Goal: Task Accomplishment & Management: Manage account settings

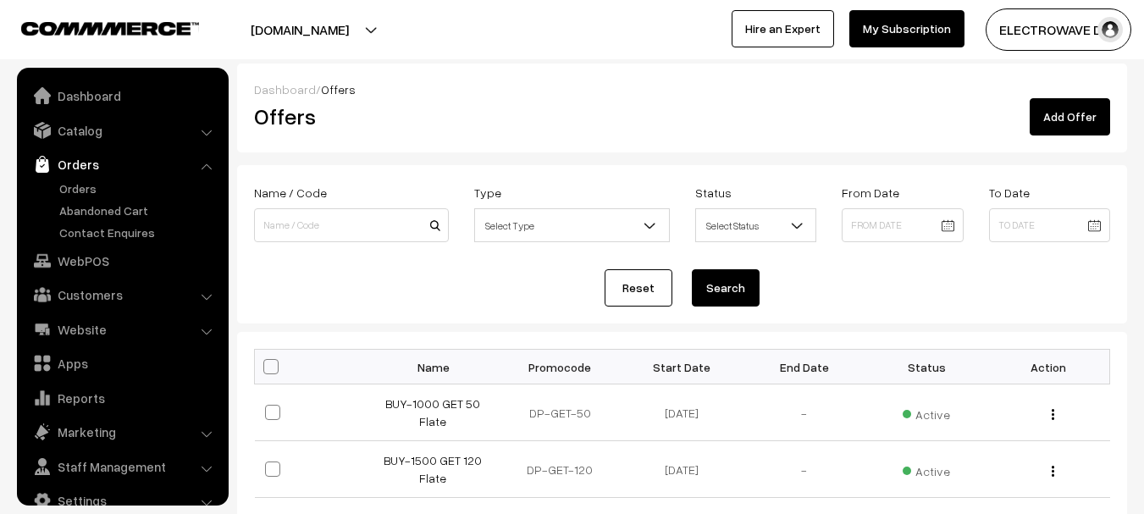
scroll to position [9, 0]
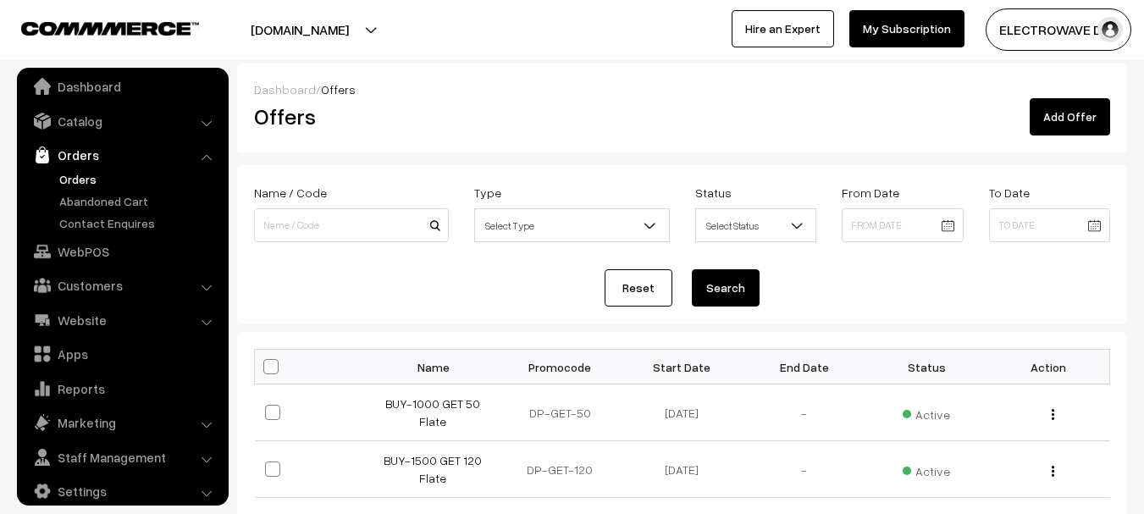
click at [80, 172] on link "Orders" at bounding box center [139, 179] width 168 height 18
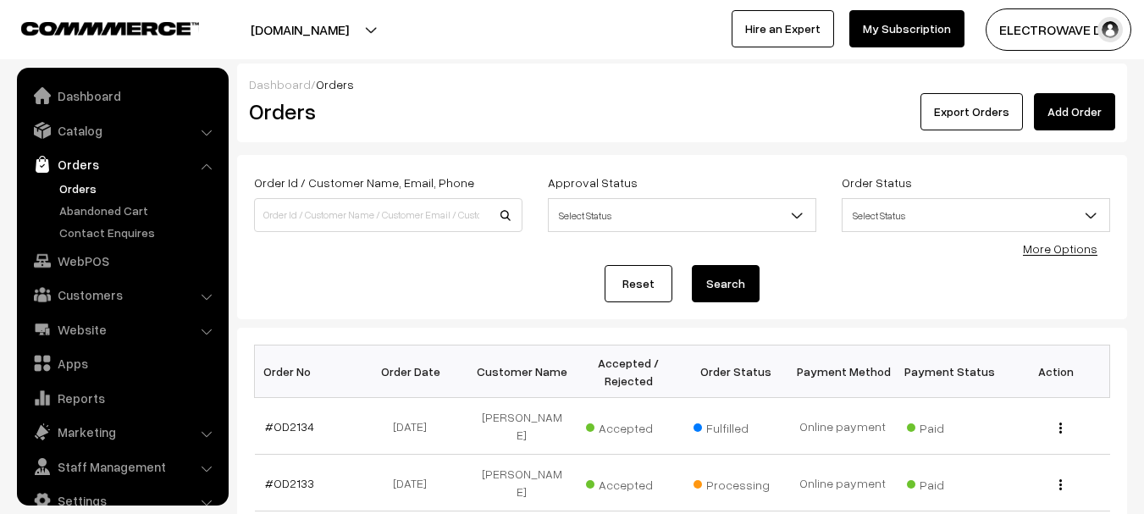
scroll to position [27, 0]
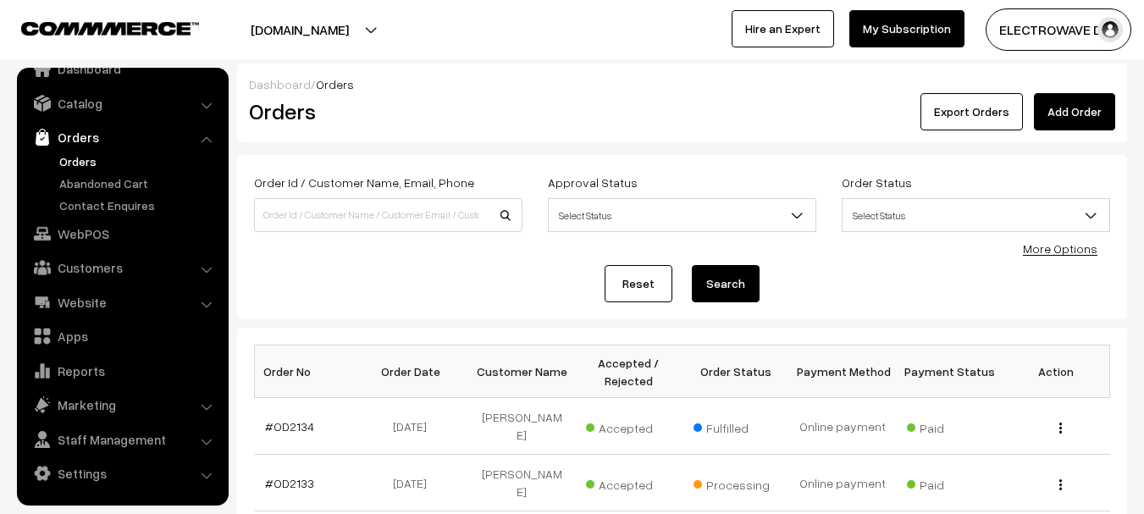
click at [79, 157] on link "Orders" at bounding box center [139, 161] width 168 height 18
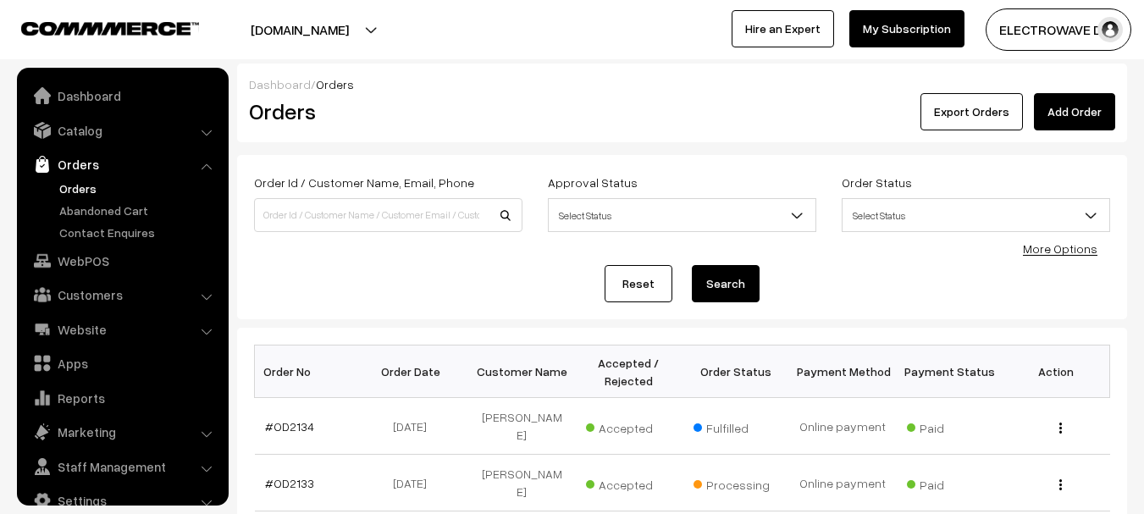
scroll to position [27, 0]
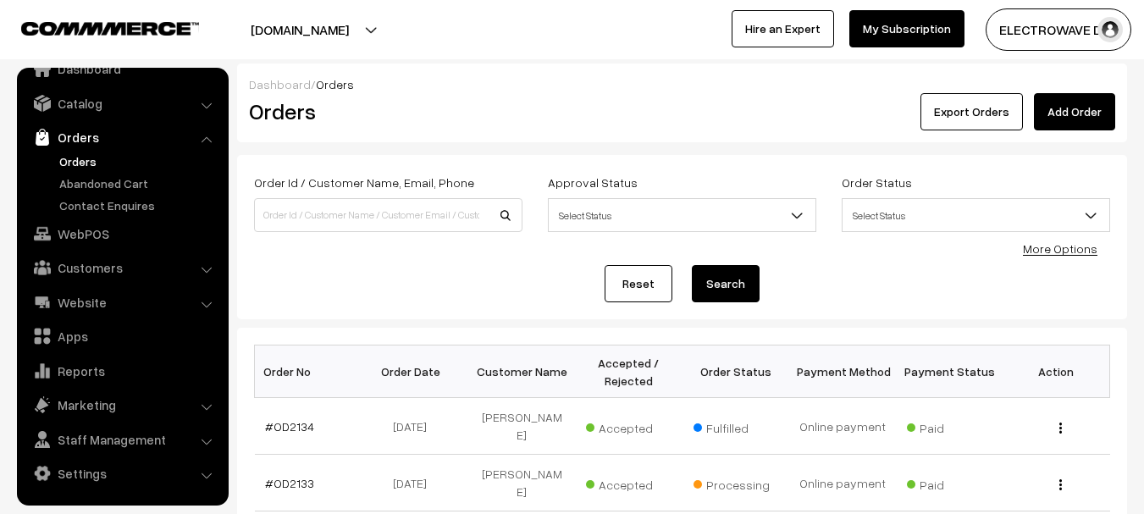
click at [72, 160] on link "Orders" at bounding box center [139, 161] width 168 height 18
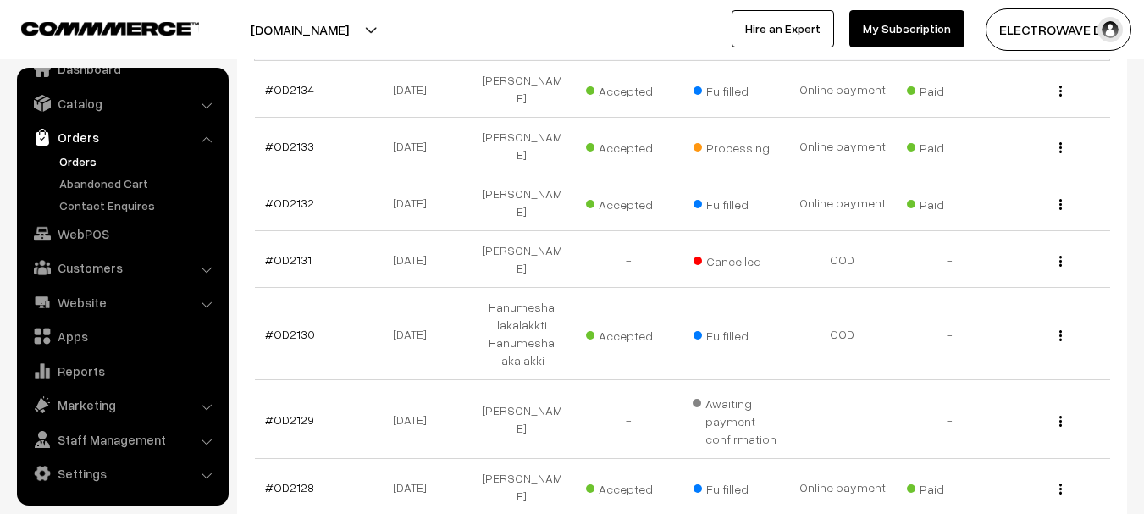
scroll to position [339, 0]
click at [75, 164] on link "Orders" at bounding box center [139, 161] width 168 height 18
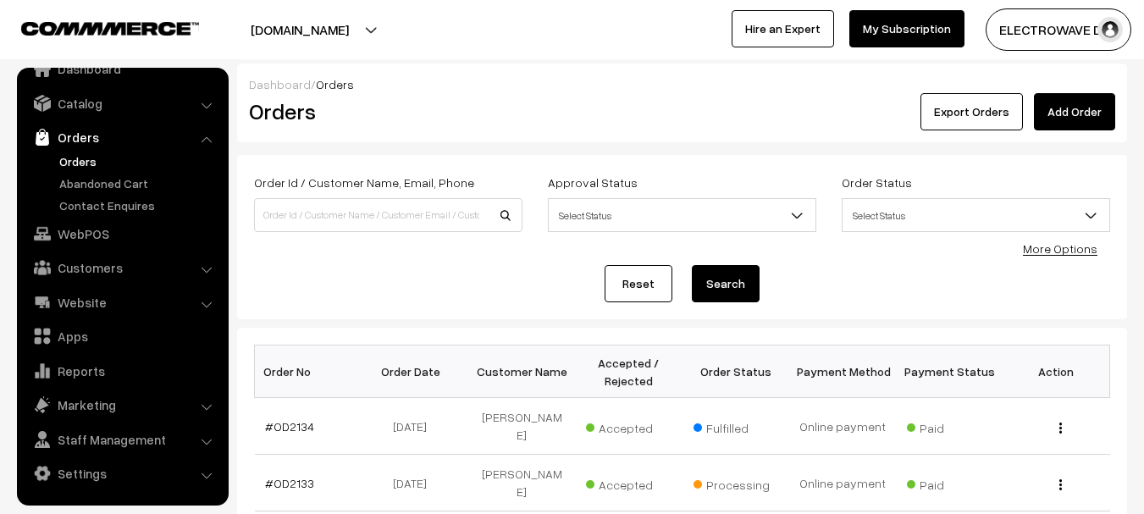
drag, startPoint x: 366, startPoint y: 33, endPoint x: 363, endPoint y: 57, distance: 24.0
click at [365, 47] on button "[DOMAIN_NAME]" at bounding box center [299, 29] width 217 height 42
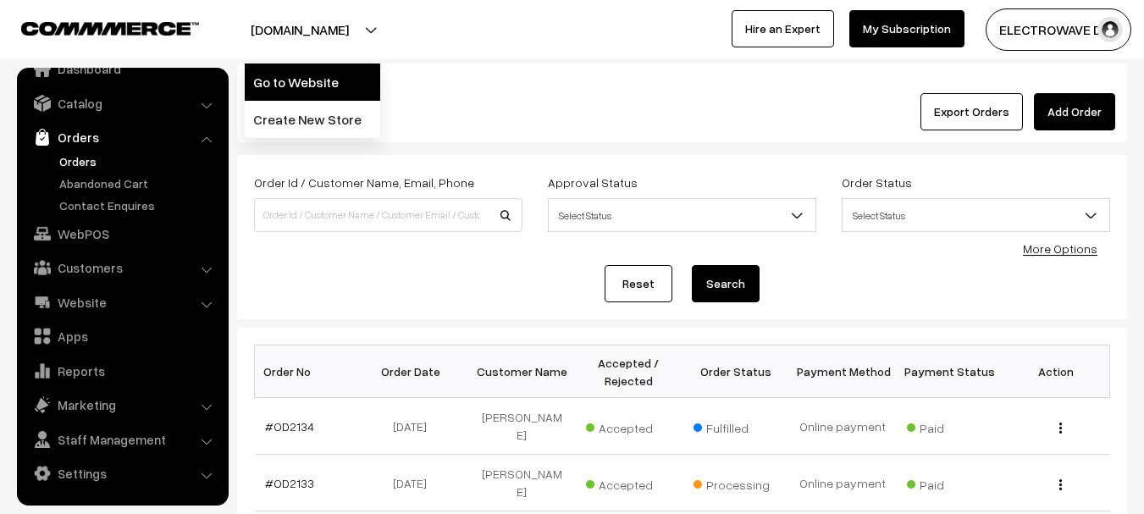
click at [350, 73] on link "Go to Website" at bounding box center [313, 82] width 136 height 37
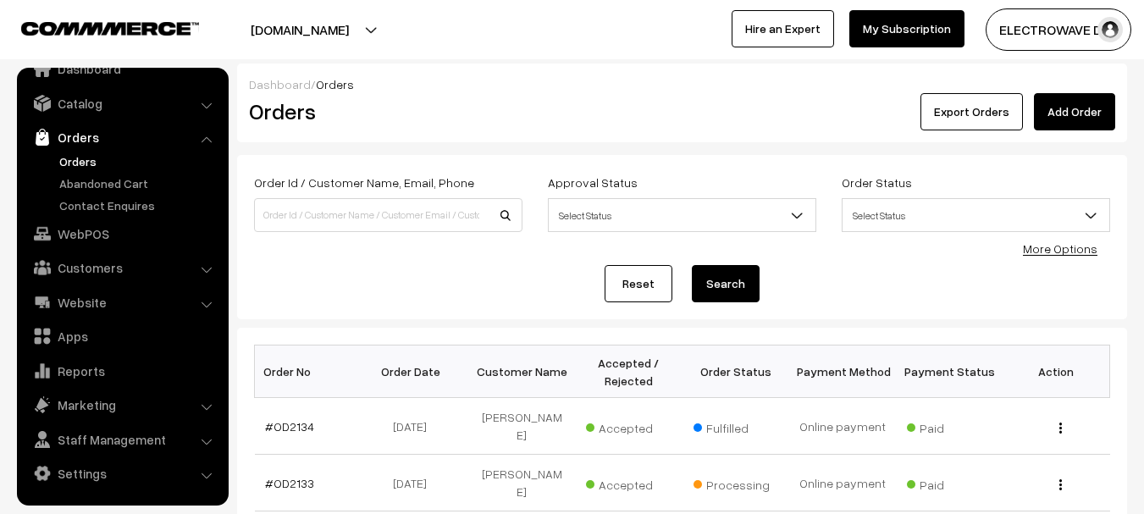
click at [82, 152] on link "Orders" at bounding box center [139, 161] width 168 height 18
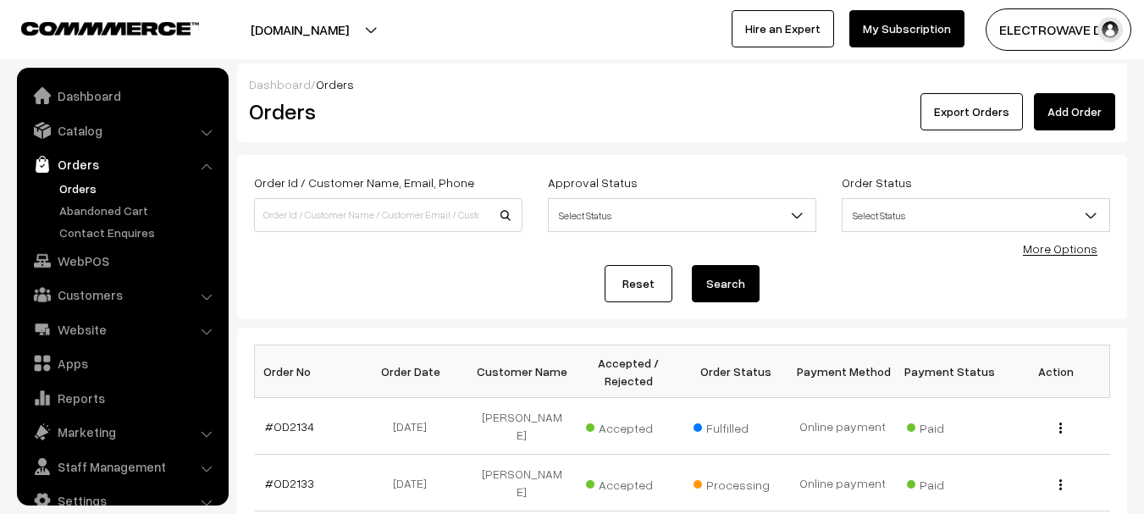
scroll to position [27, 0]
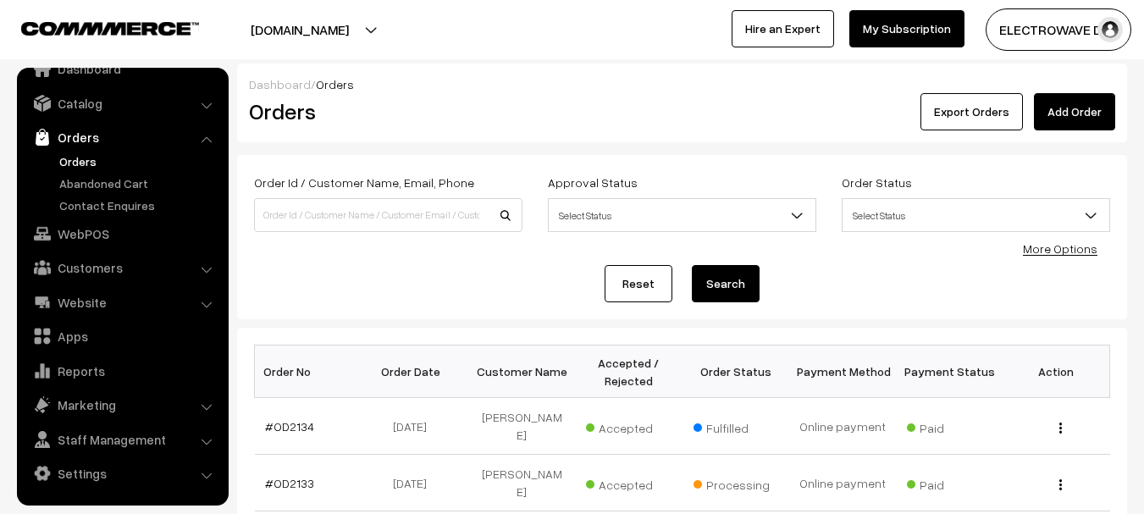
click at [63, 160] on link "Orders" at bounding box center [139, 161] width 168 height 18
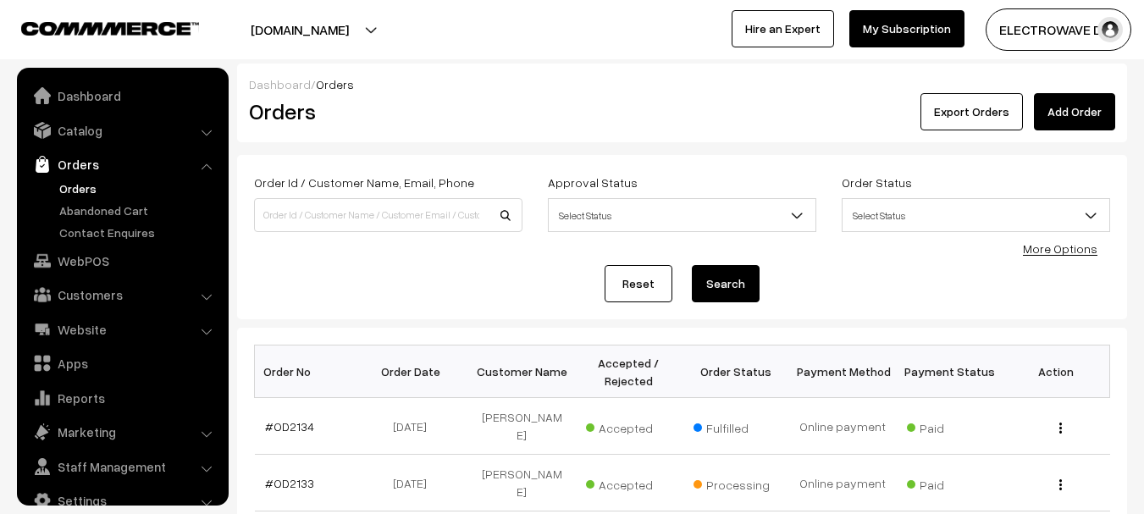
scroll to position [27, 0]
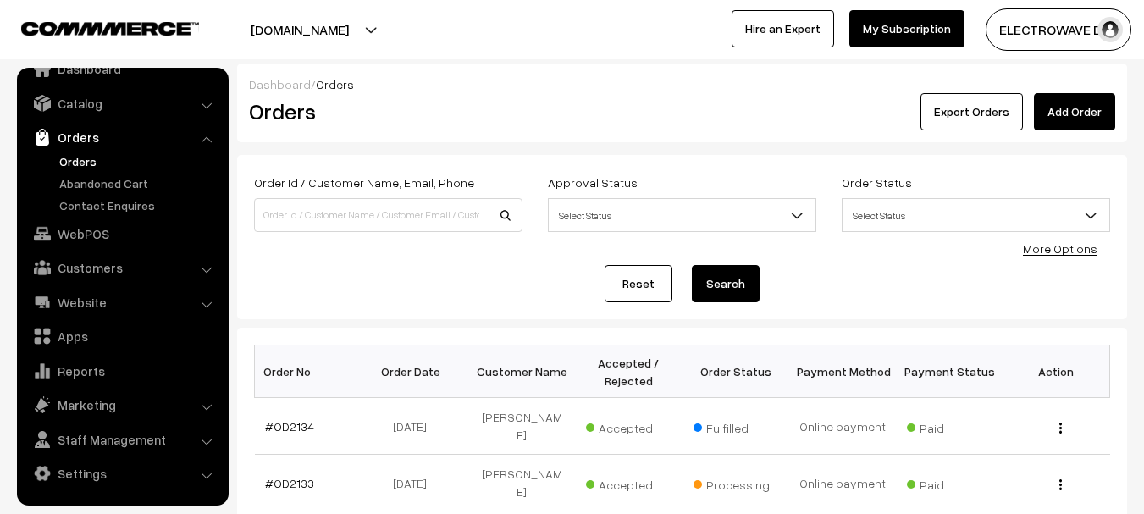
click at [77, 166] on link "Orders" at bounding box center [139, 161] width 168 height 18
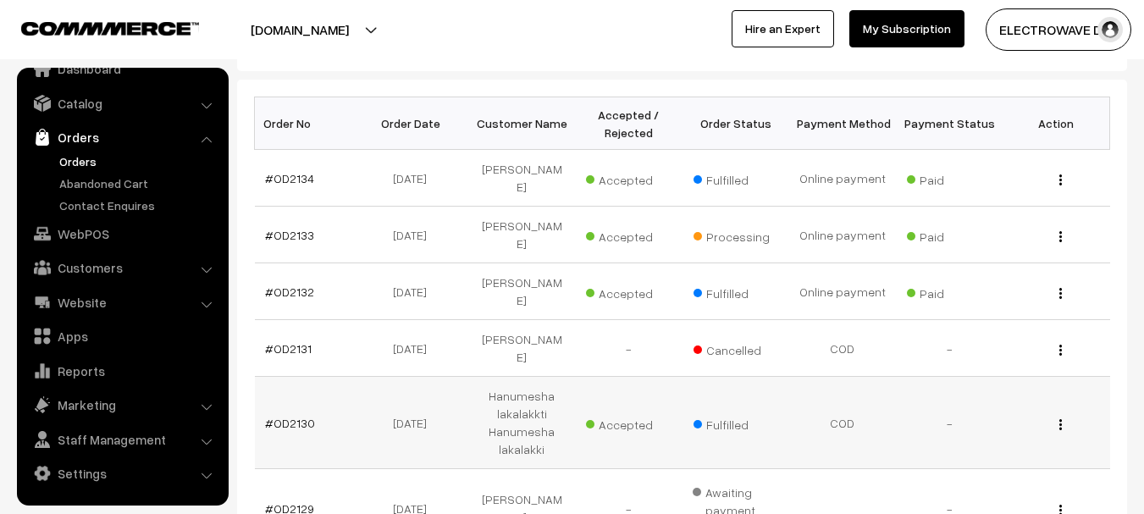
scroll to position [254, 0]
